Goal: Communication & Community: Answer question/provide support

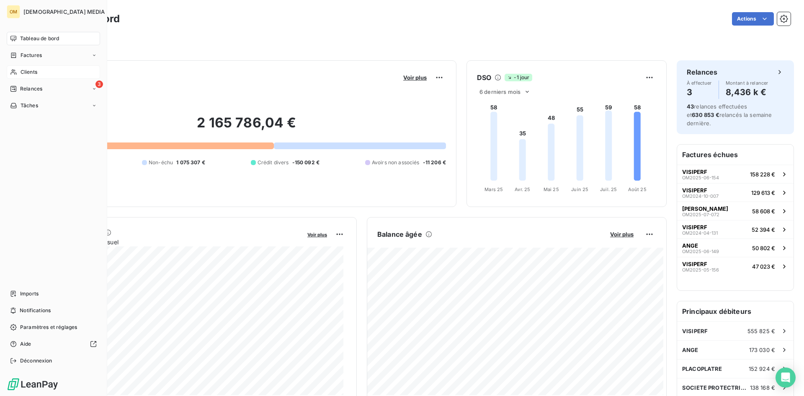
click at [28, 70] on span "Clients" at bounding box center [29, 72] width 17 height 8
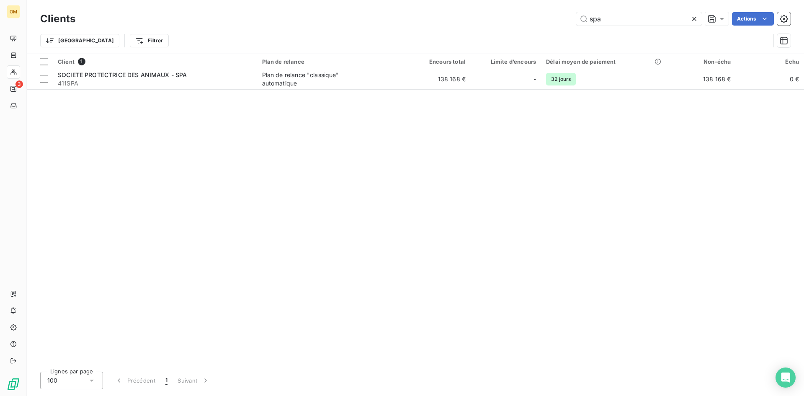
drag, startPoint x: 608, startPoint y: 20, endPoint x: 430, endPoint y: 46, distance: 180.4
click at [431, 46] on div "Clients spa Actions Trier Filtrer" at bounding box center [415, 32] width 750 height 44
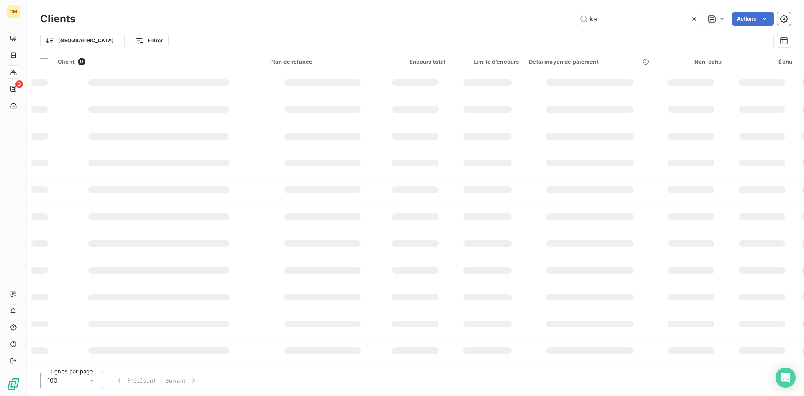
type input "k"
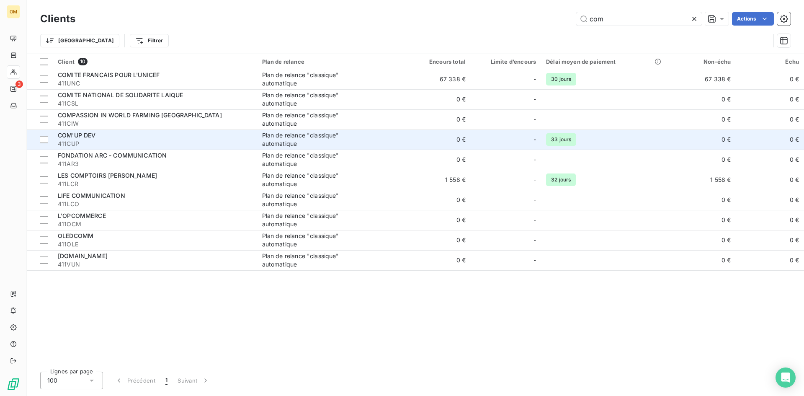
type input "com"
click at [305, 143] on div "Plan de relance "classique" automatique" at bounding box center [314, 139] width 105 height 17
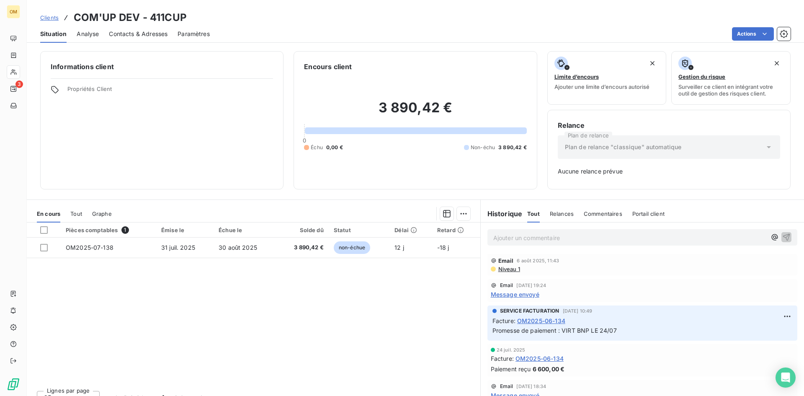
click at [522, 296] on span "Message envoyé" at bounding box center [515, 294] width 49 height 9
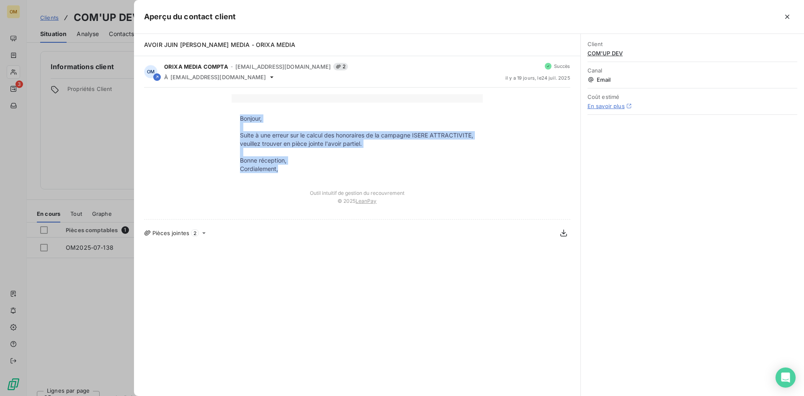
drag, startPoint x: 241, startPoint y: 119, endPoint x: 281, endPoint y: 172, distance: 66.7
click at [281, 172] on tbody "Bonjour, Suite à une erreur sur le calcul des honoraires de la campagne ISERE A…" at bounding box center [357, 143] width 251 height 59
copy tbody "Bonjour, Suite à une erreur sur le calcul des honoraires de la campagne ISERE A…"
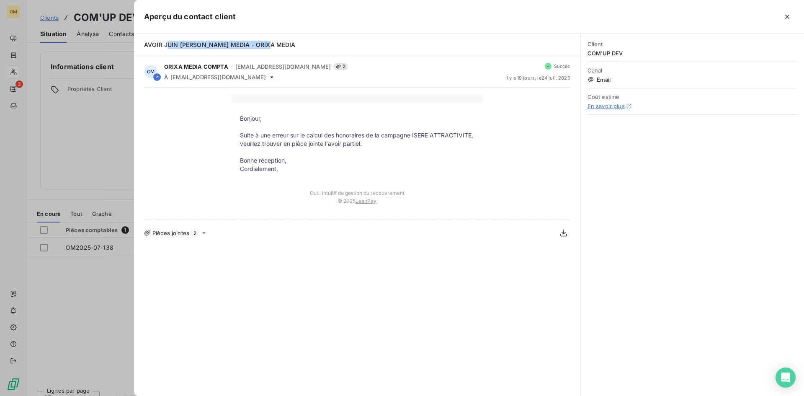
drag, startPoint x: 165, startPoint y: 43, endPoint x: 335, endPoint y: 50, distance: 170.1
click at [335, 50] on div "AVOIR JUIN KARROW MEDIA - ORIXA MEDIA" at bounding box center [357, 45] width 446 height 22
copy span "UIN KARROW MEDIA - ORIXA MEDIA"
click at [111, 131] on div at bounding box center [402, 198] width 804 height 396
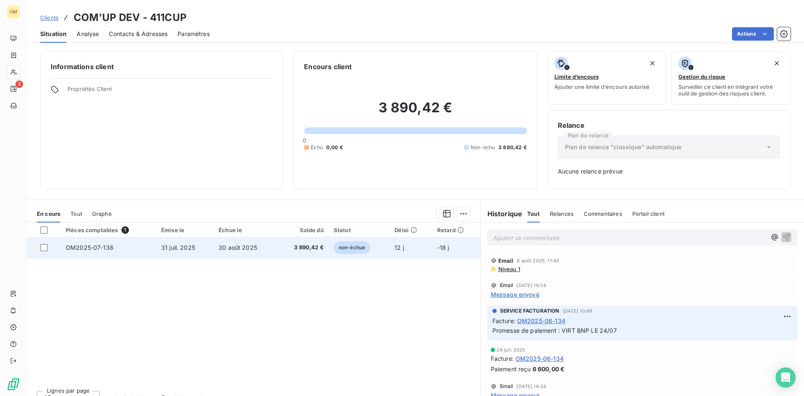
click at [459, 253] on td "-18 j" at bounding box center [456, 247] width 48 height 20
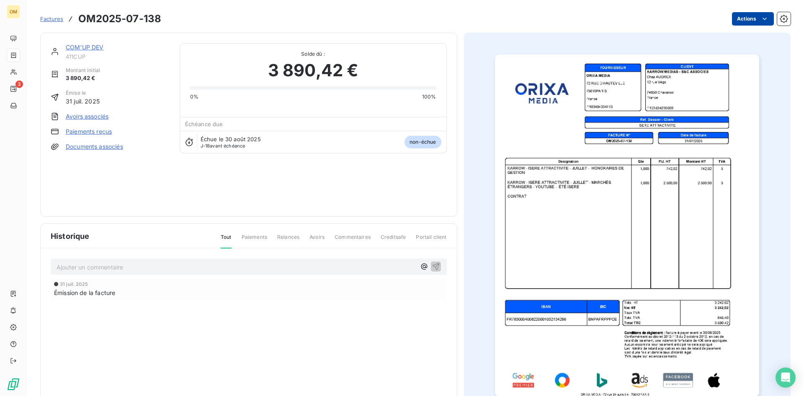
click at [743, 19] on html "OM 3 Factures OM2025-07-138 Actions COM'UP DEV 411CUP Montant initial 3 890,42 …" at bounding box center [402, 198] width 804 height 396
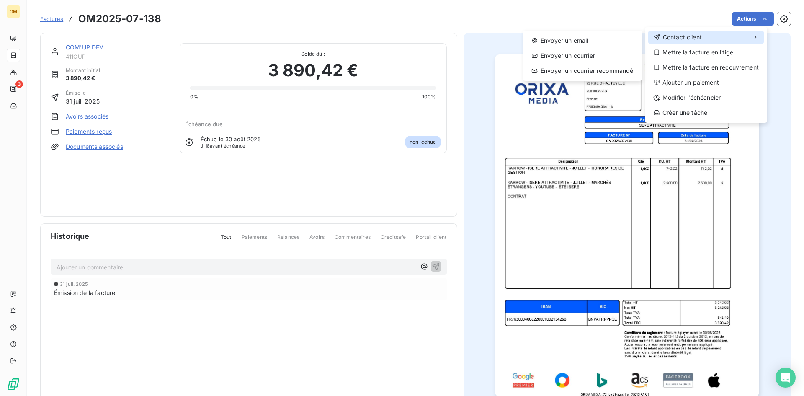
click at [701, 37] on span "Contact client" at bounding box center [682, 37] width 39 height 8
click at [600, 43] on div "Envoyer un email" at bounding box center [582, 40] width 112 height 13
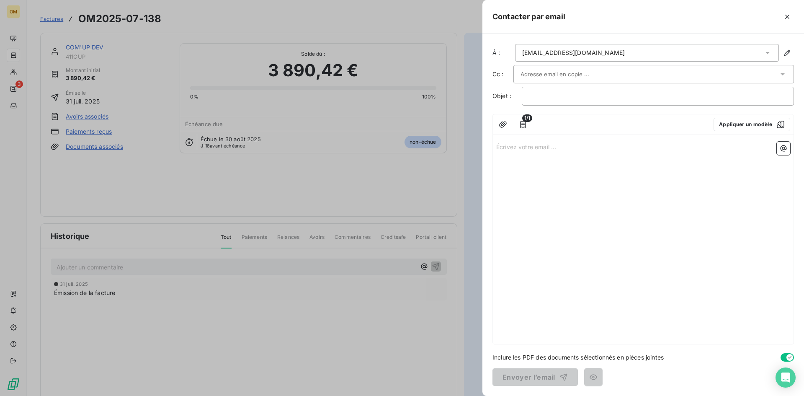
click at [546, 73] on input "text" at bounding box center [565, 74] width 90 height 13
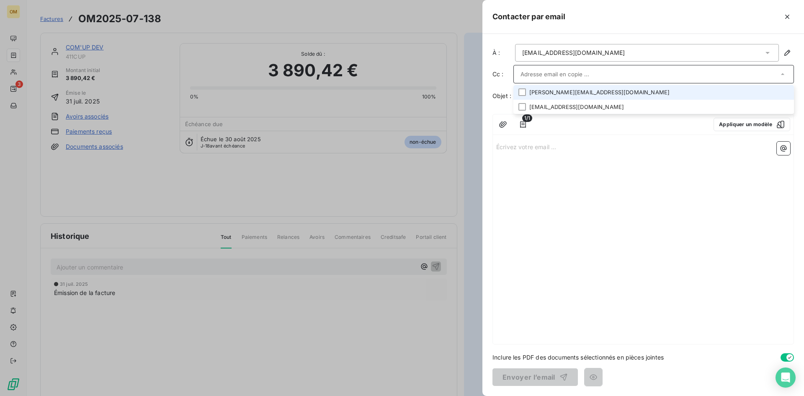
click at [551, 90] on li "bailly.pauline@karrowmedias.com" at bounding box center [653, 92] width 281 height 15
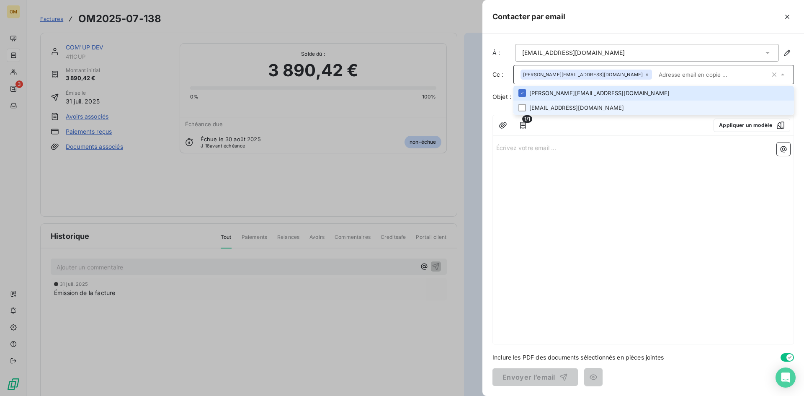
click at [548, 105] on li "eva.levy@orixamedia.com" at bounding box center [653, 107] width 281 height 15
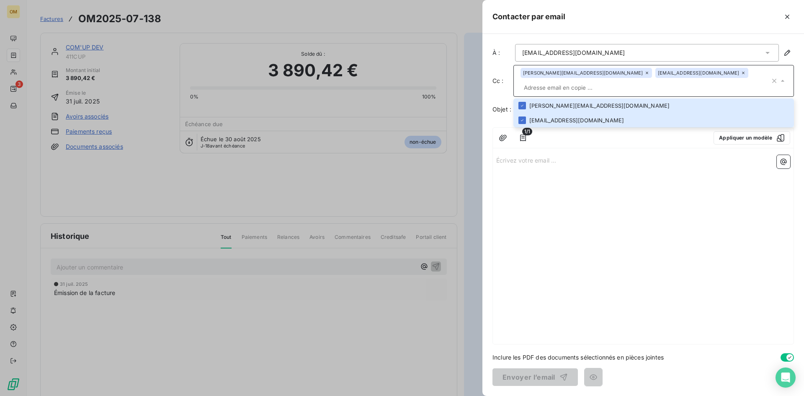
click at [551, 155] on p "Écrivez votre email ... ﻿" at bounding box center [643, 160] width 294 height 10
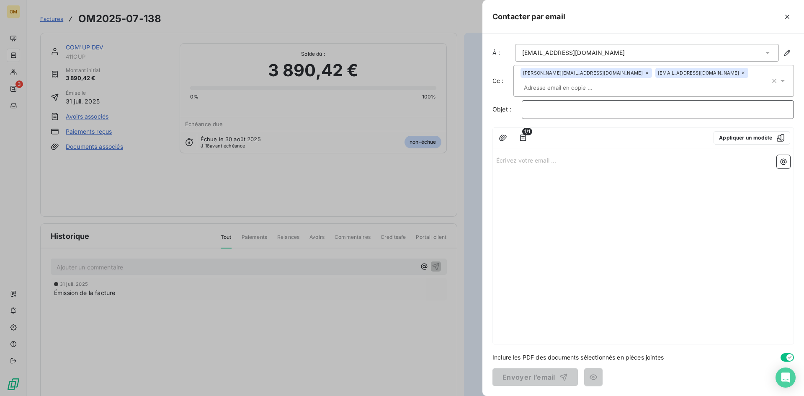
click at [562, 105] on p "﻿" at bounding box center [658, 110] width 258 height 10
drag, startPoint x: 540, startPoint y: 97, endPoint x: 496, endPoint y: 100, distance: 44.1
click at [497, 100] on div "Objet : UIN KARROW MEDIA - ORIXA MEDIA" at bounding box center [642, 109] width 301 height 19
click at [528, 155] on p "Écrivez votre email ... ﻿" at bounding box center [643, 160] width 294 height 10
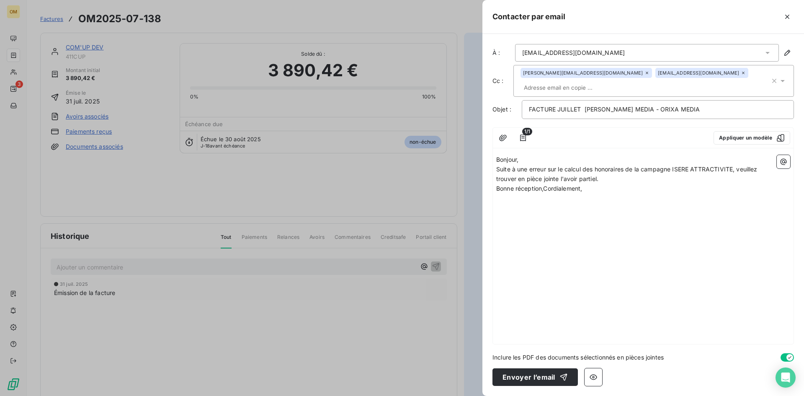
click at [529, 155] on p "Bonjour," at bounding box center [643, 160] width 294 height 10
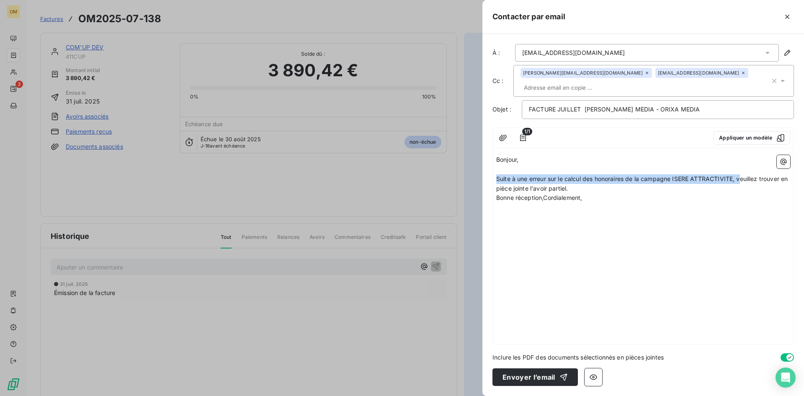
drag, startPoint x: 741, startPoint y: 165, endPoint x: 495, endPoint y: 167, distance: 246.7
click at [495, 167] on div "Bonjour, ﻿ Suite à une erreur sur le calcul des honoraires de la campagne ISERE…" at bounding box center [643, 248] width 301 height 192
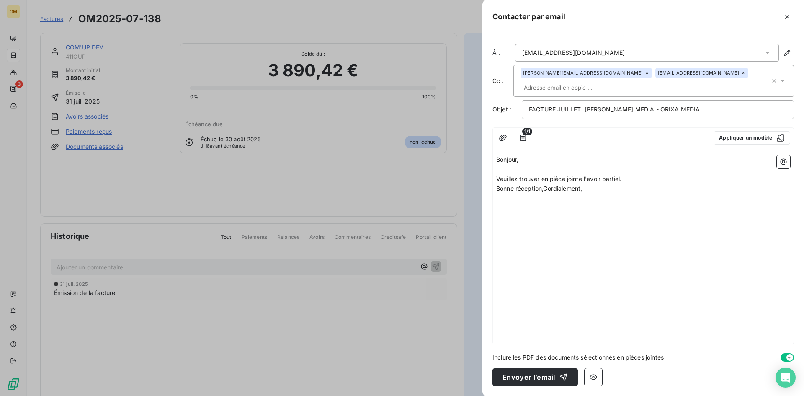
click at [636, 174] on p "Veuillez trouver en pièce jointe l'avoir partiel." at bounding box center [643, 179] width 294 height 10
click at [546, 194] on span "Bonne réception,Cordialement," at bounding box center [539, 197] width 86 height 7
drag, startPoint x: 586, startPoint y: 166, endPoint x: 621, endPoint y: 167, distance: 35.6
click at [621, 175] on span "Veuillez trouver en pièce jointe l'avoir partiel." at bounding box center [558, 178] width 125 height 7
click at [658, 175] on span "Veuillez trouver en pièce jointe notre afcture d ejuillet pou ISÈRE ATTRACTIVIT…" at bounding box center [608, 178] width 225 height 7
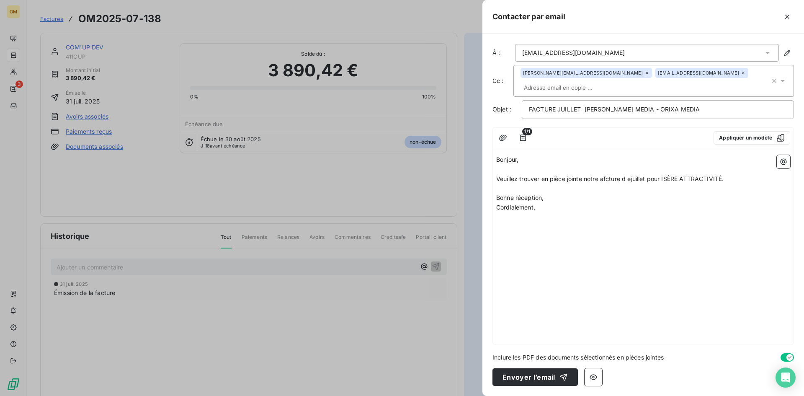
click at [632, 174] on p "Veuillez trouver en pièce jointe notre afcture d ejuillet pour ISÈRE ATTRACTIVI…" at bounding box center [643, 179] width 294 height 10
click at [606, 175] on span "Veuillez trouver en pièce jointe notre afcture de juillet pour ISÈRE ATTRACTIVI…" at bounding box center [609, 178] width 227 height 7
click at [593, 193] on p "Bonne réception," at bounding box center [643, 198] width 294 height 10
click at [567, 184] on p "﻿" at bounding box center [643, 189] width 294 height 10
click at [515, 128] on div "1/1 Appliquer un modèle" at bounding box center [643, 138] width 301 height 21
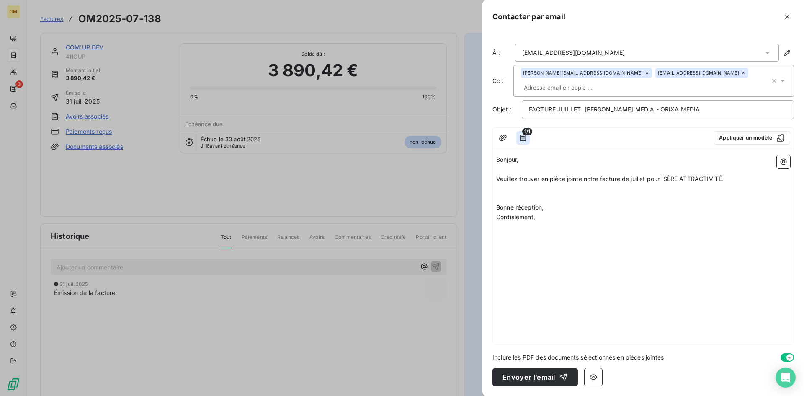
click at [522, 134] on icon "button" at bounding box center [523, 137] width 6 height 7
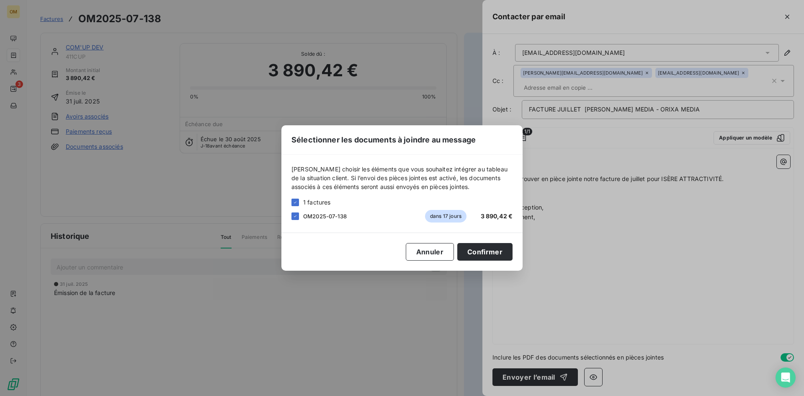
click at [587, 218] on div "Sélectionner les documents à joindre au message Veuillez choisir les éléments q…" at bounding box center [402, 198] width 804 height 396
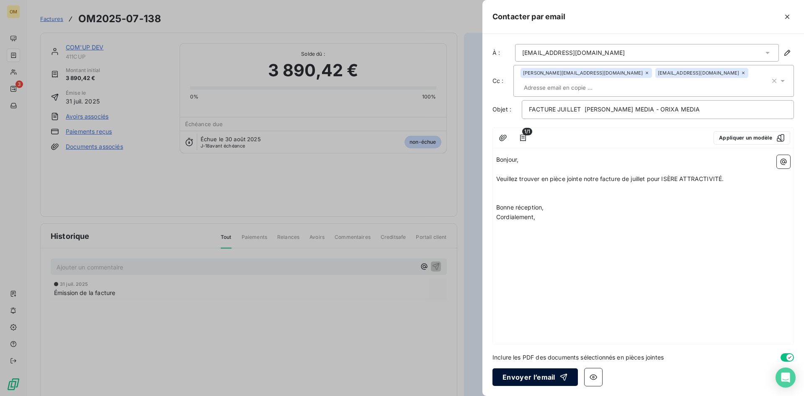
click at [539, 374] on button "Envoyer l’email" at bounding box center [534, 377] width 85 height 18
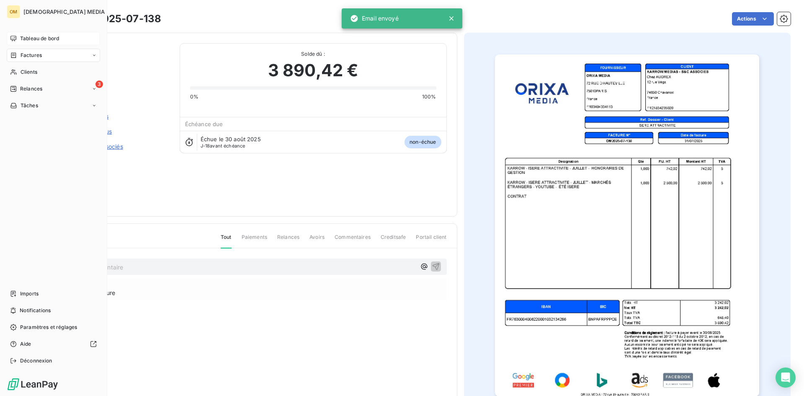
click at [22, 41] on span "Tableau de bord" at bounding box center [39, 39] width 39 height 8
